Goal: Navigation & Orientation: Find specific page/section

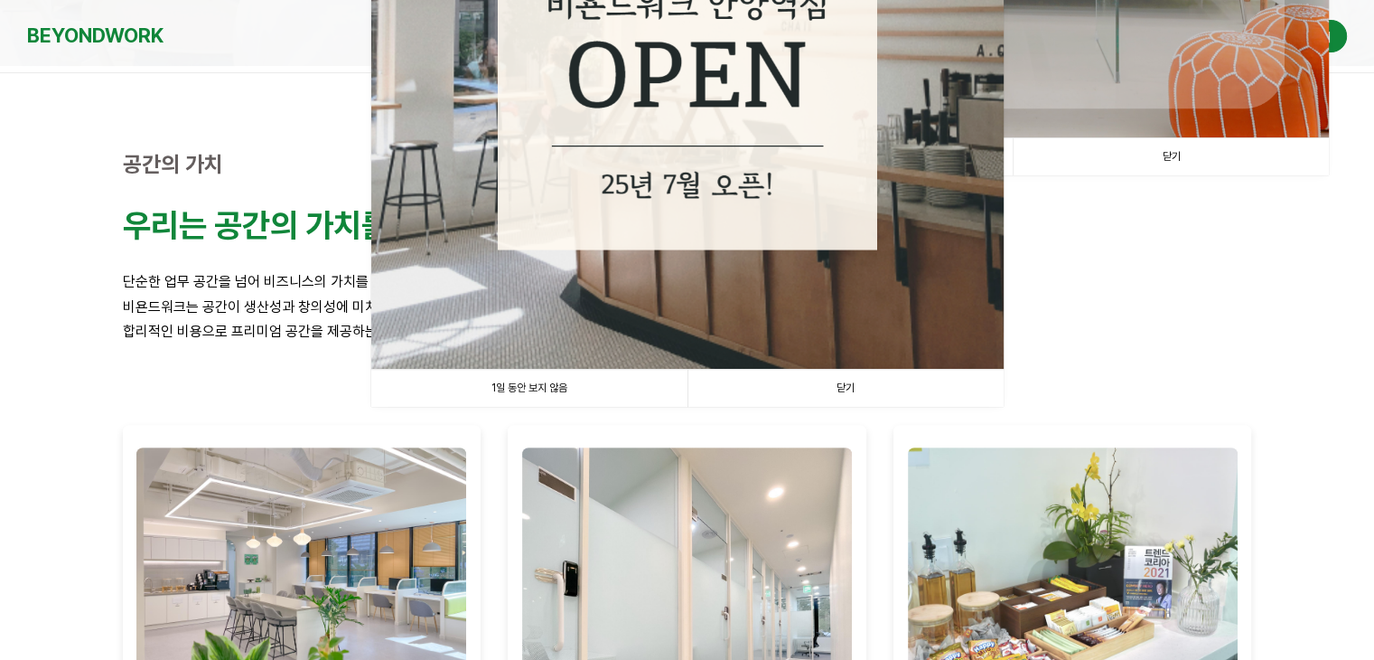
scroll to position [633, 0]
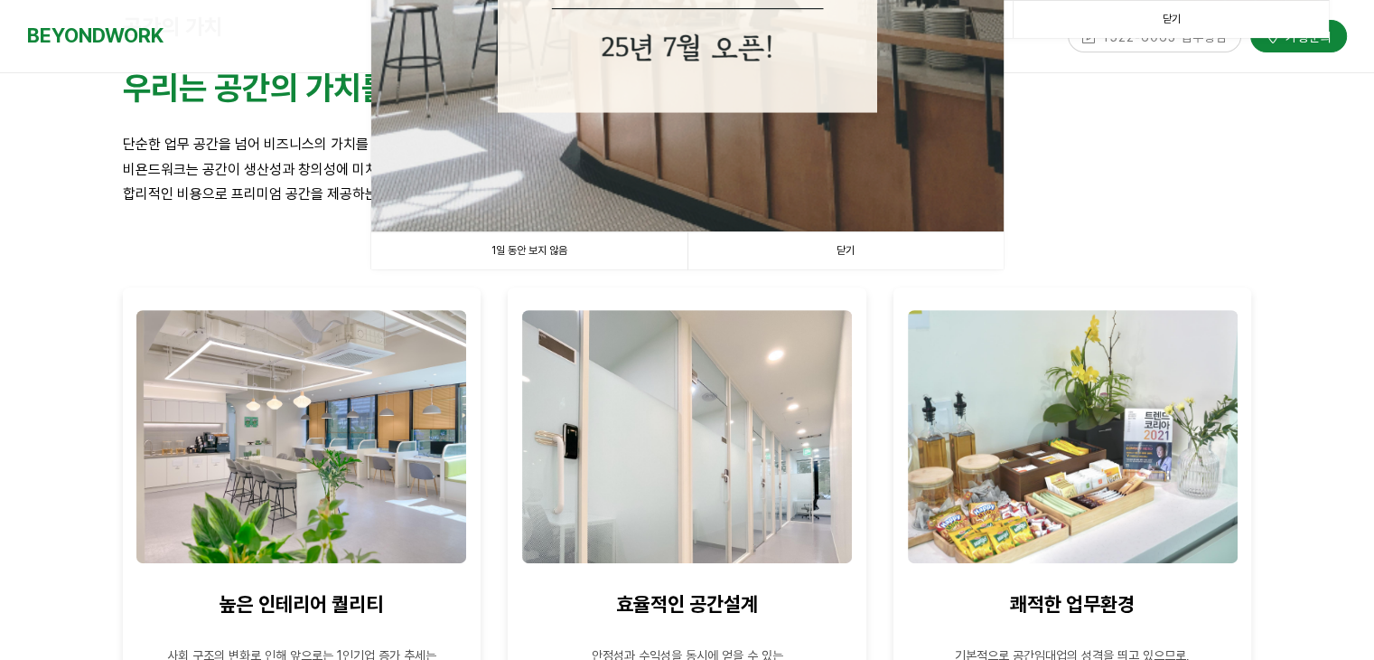
click at [582, 243] on link "1일 동안 보지 않음" at bounding box center [529, 250] width 316 height 37
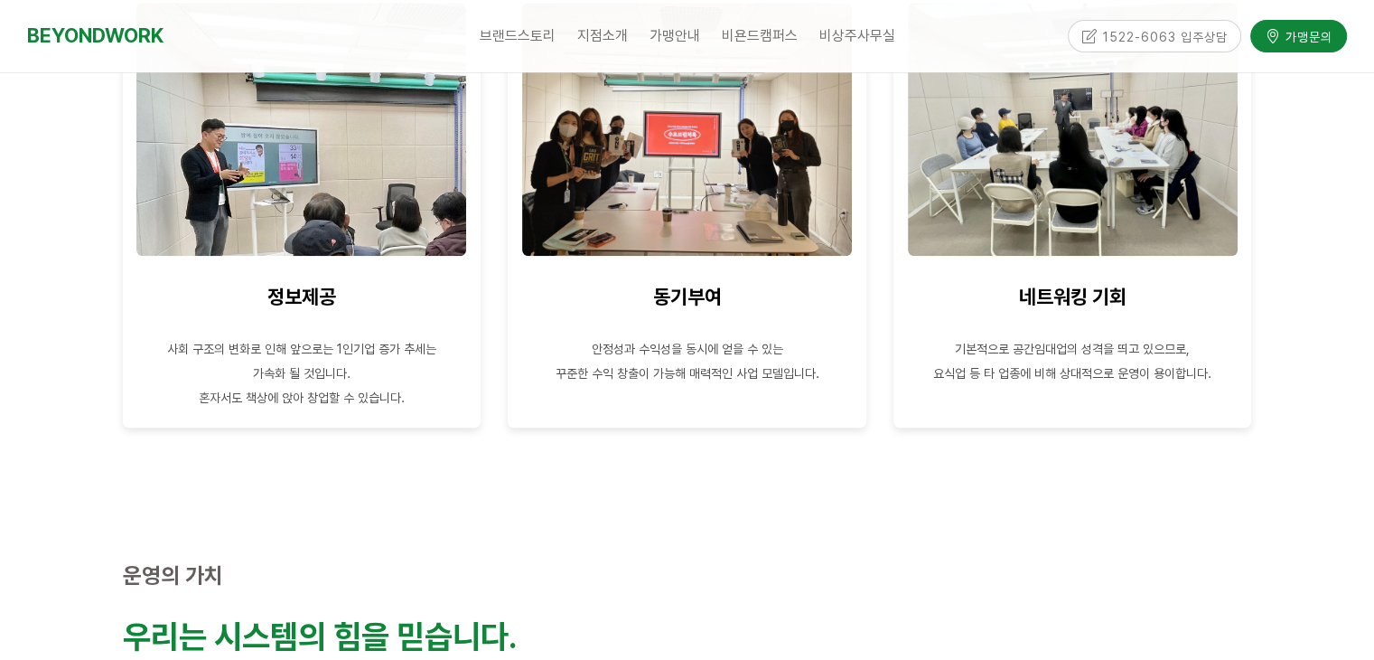
scroll to position [1807, 0]
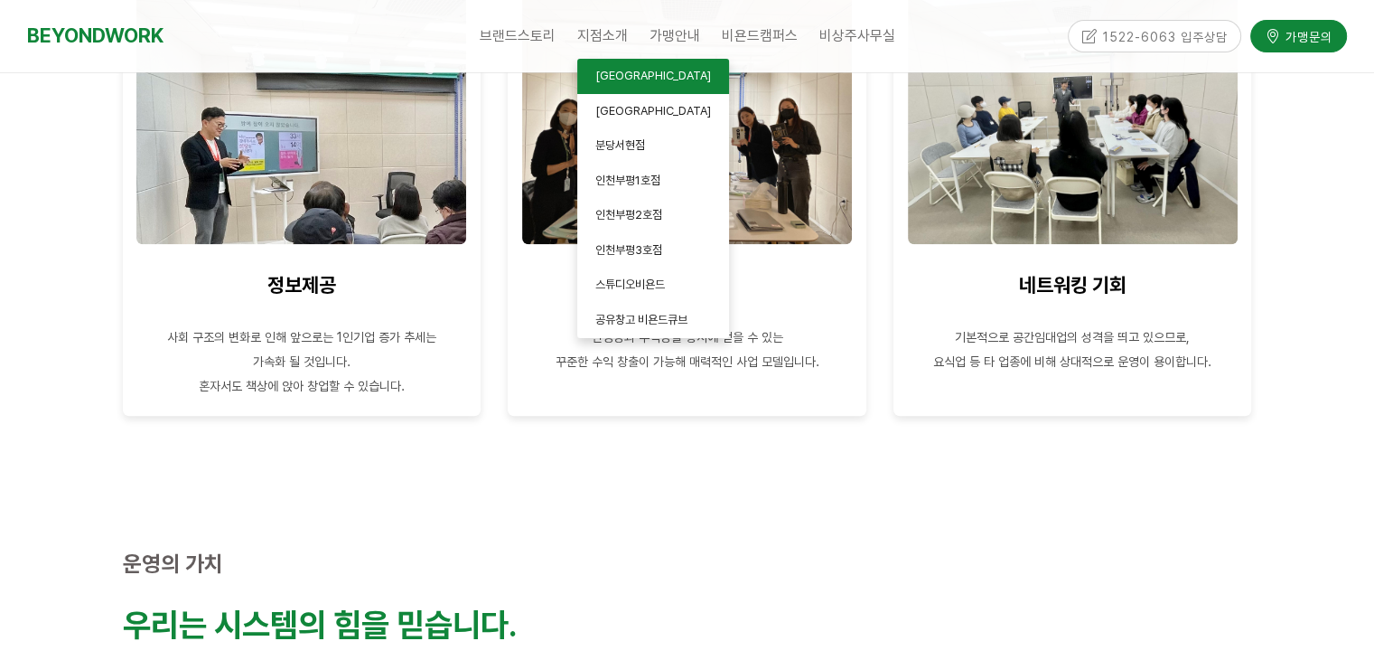
click at [611, 70] on span "[GEOGRAPHIC_DATA]" at bounding box center [653, 76] width 116 height 14
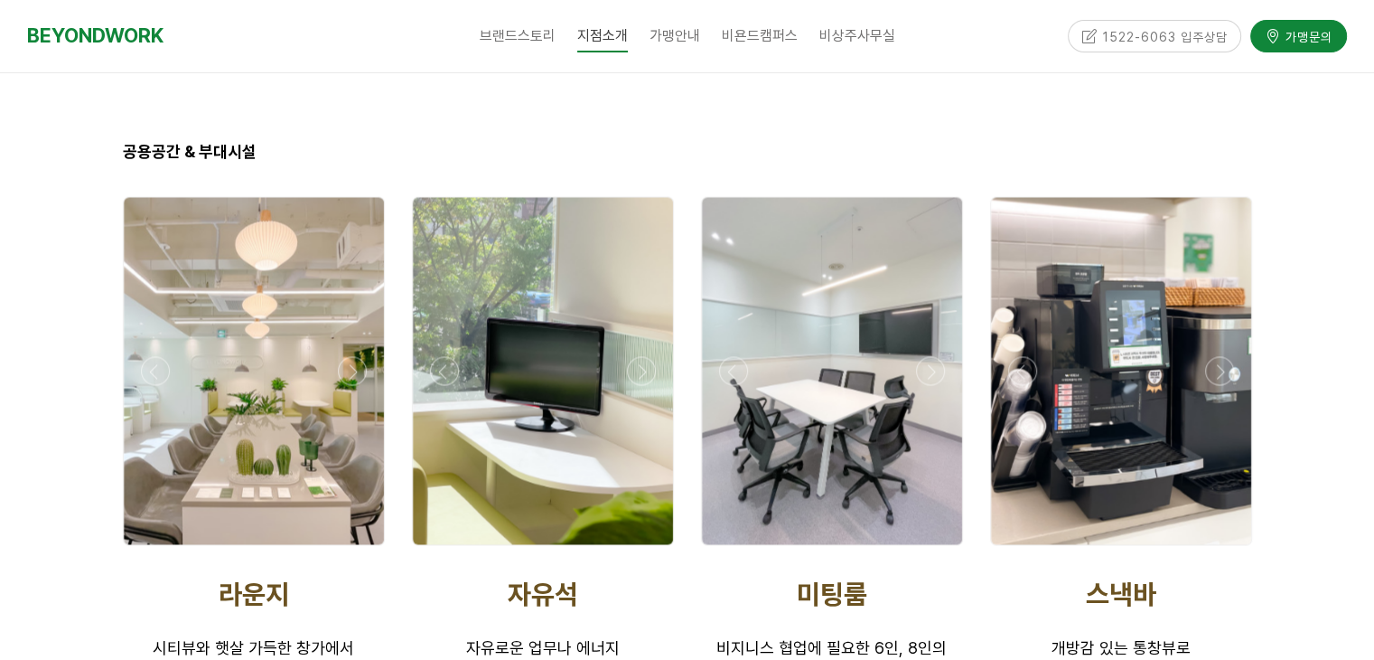
scroll to position [3163, 0]
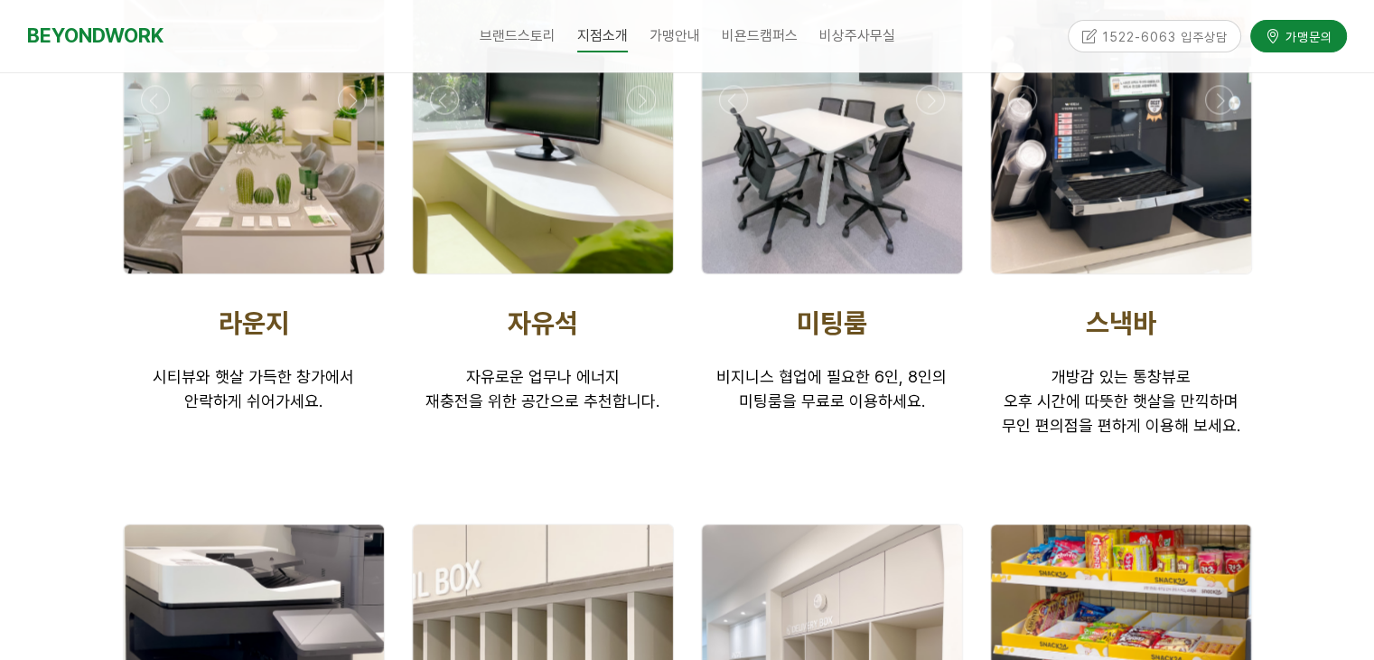
click at [818, 150] on div at bounding box center [832, 99] width 260 height 347
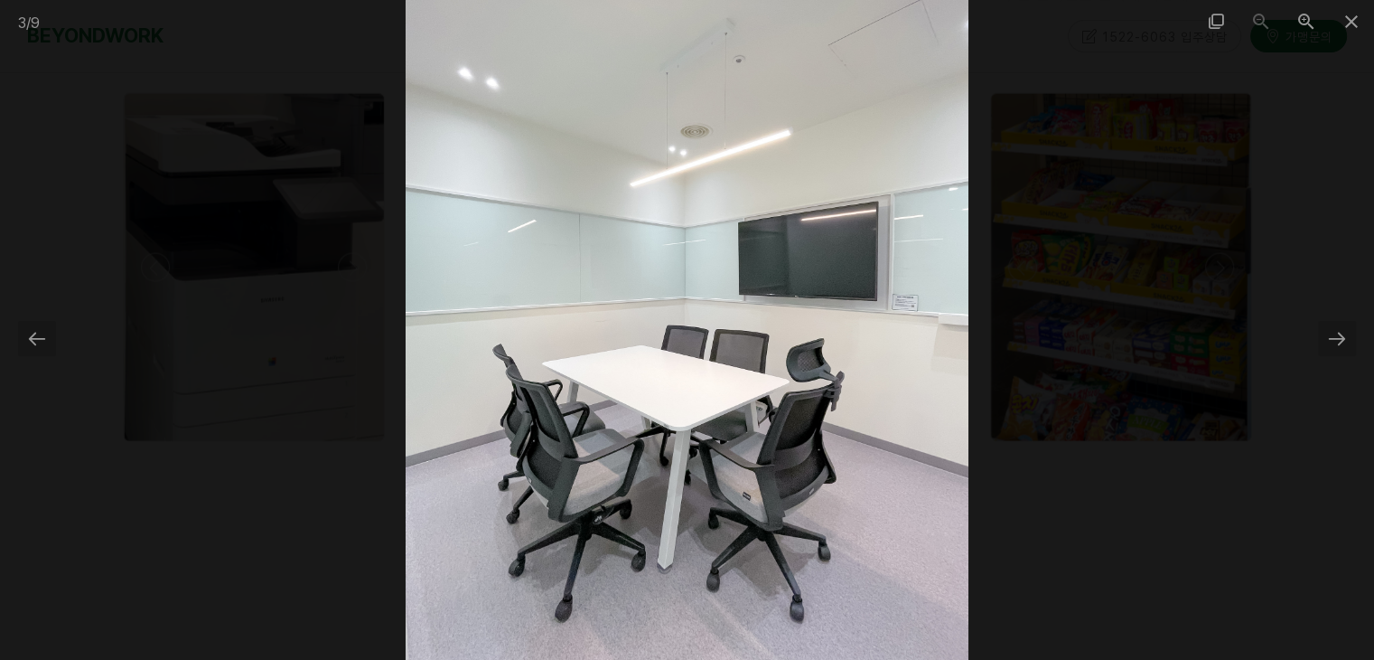
scroll to position [3614, 0]
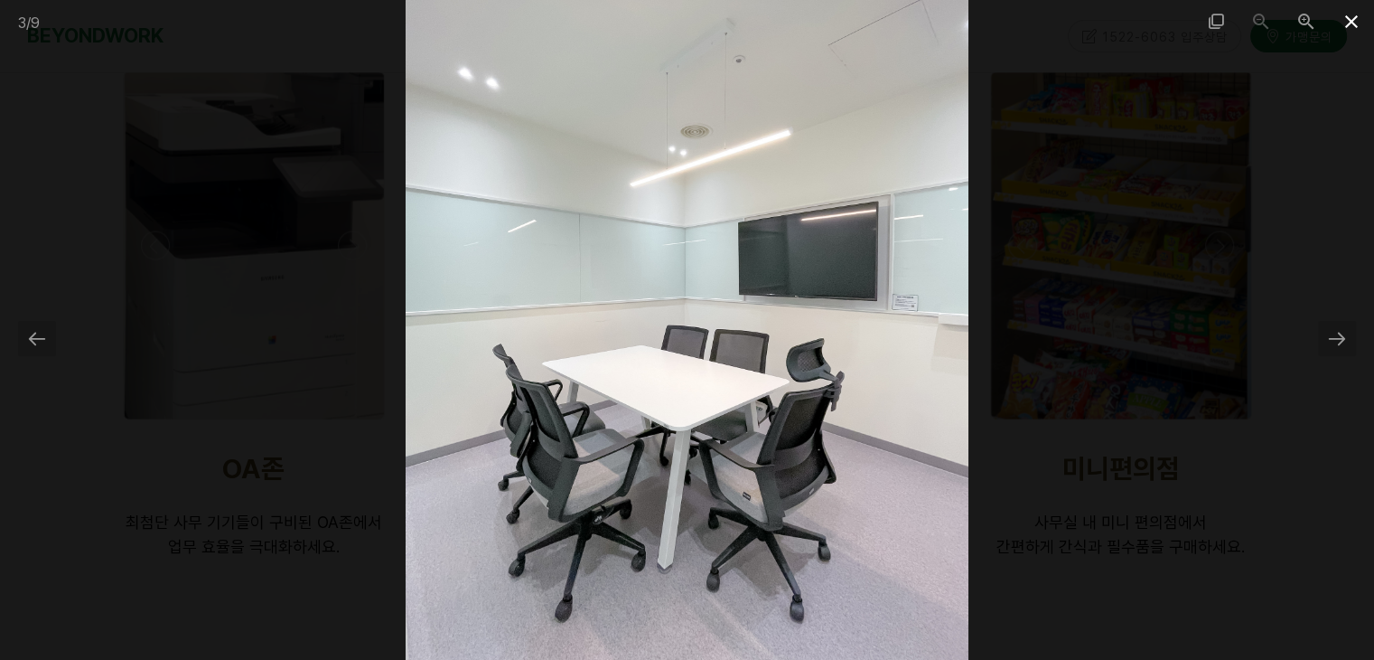
click at [1354, 14] on span at bounding box center [1351, 21] width 45 height 42
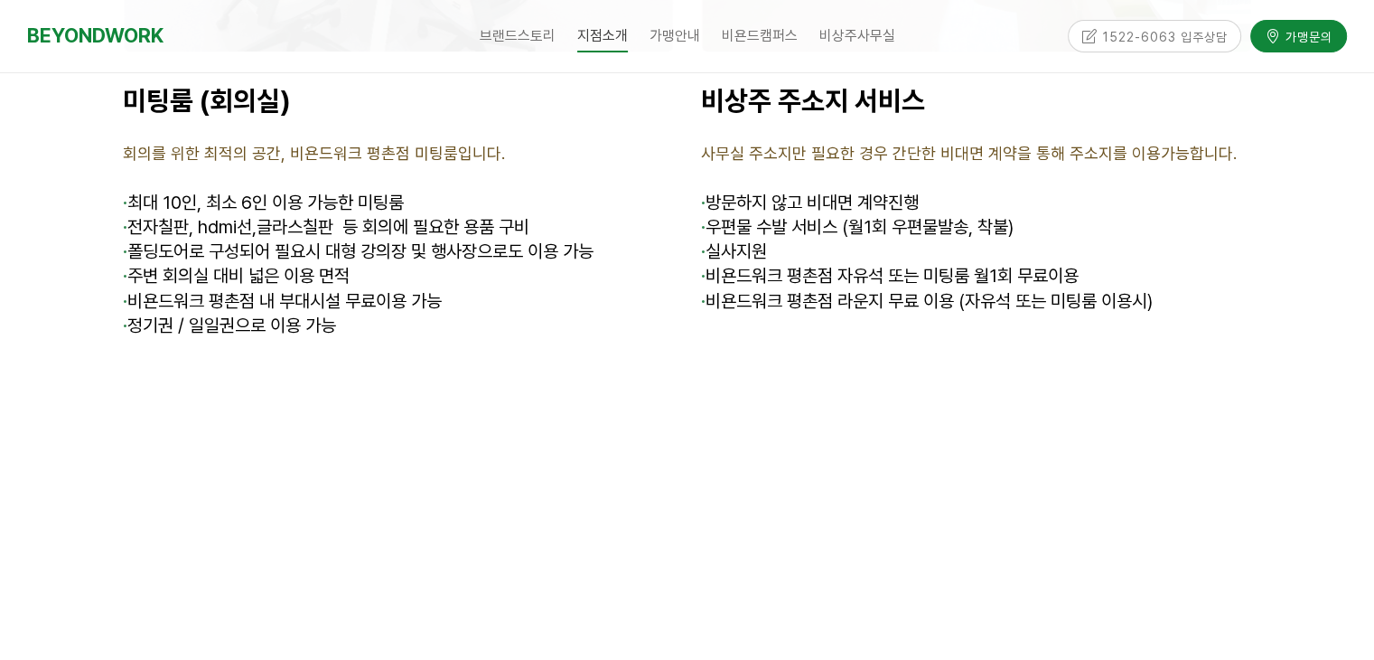
scroll to position [7117, 0]
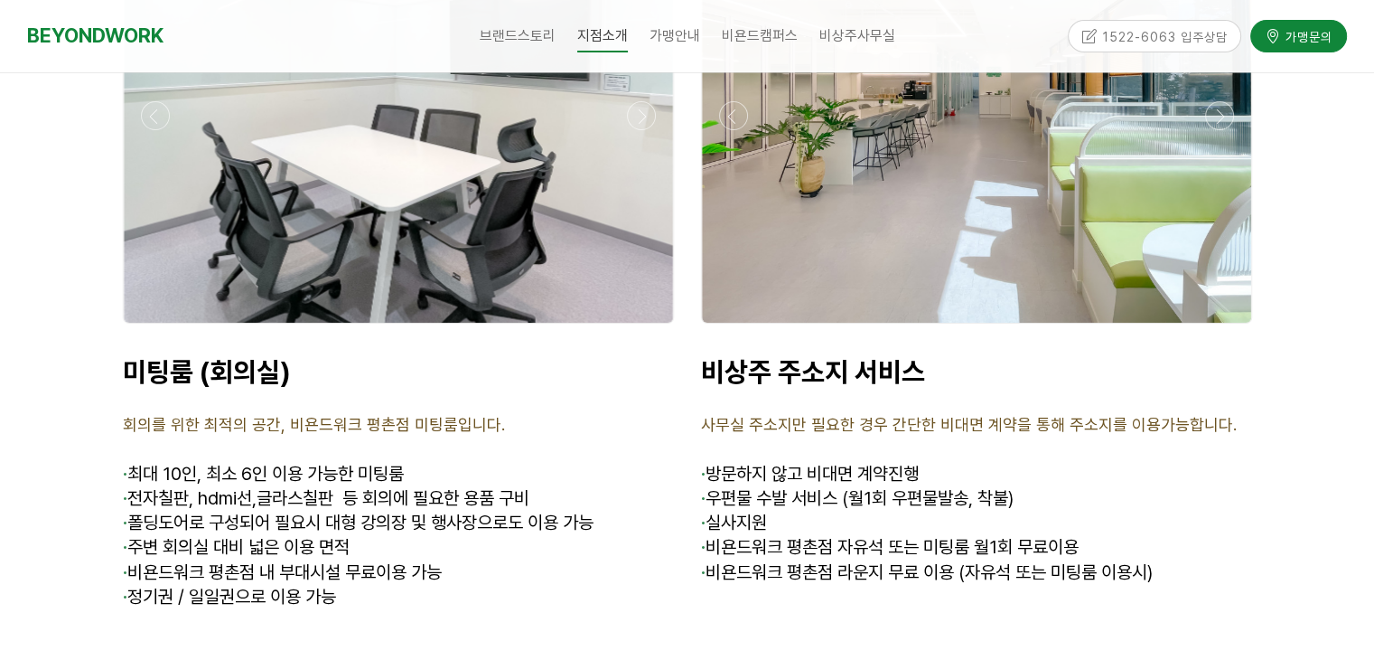
click at [317, 164] on div at bounding box center [398, 116] width 549 height 414
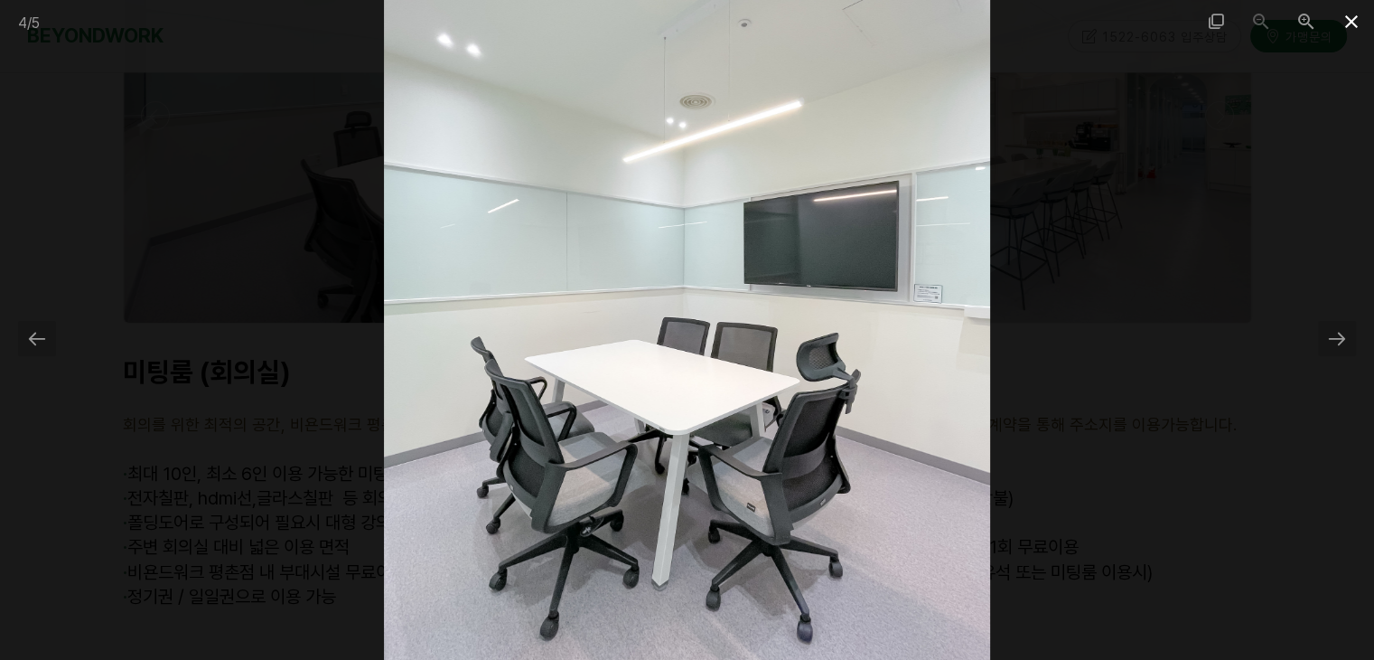
click at [1351, 29] on span at bounding box center [1351, 21] width 45 height 42
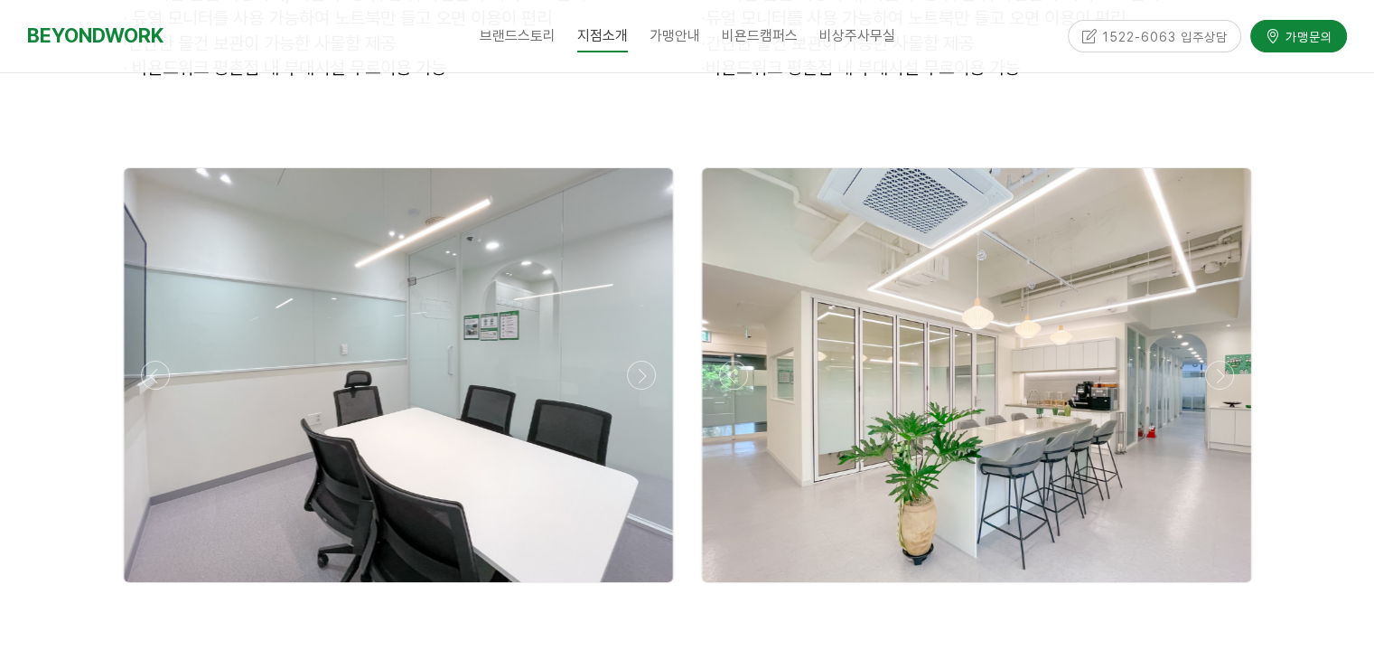
scroll to position [6665, 0]
